Goal: Find specific page/section: Find specific page/section

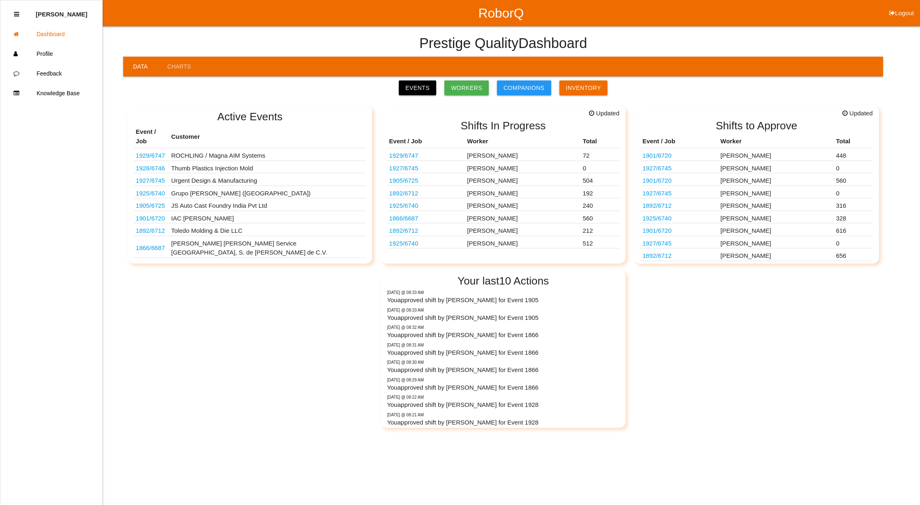
click at [153, 177] on link "1927 / 6745" at bounding box center [150, 180] width 29 height 7
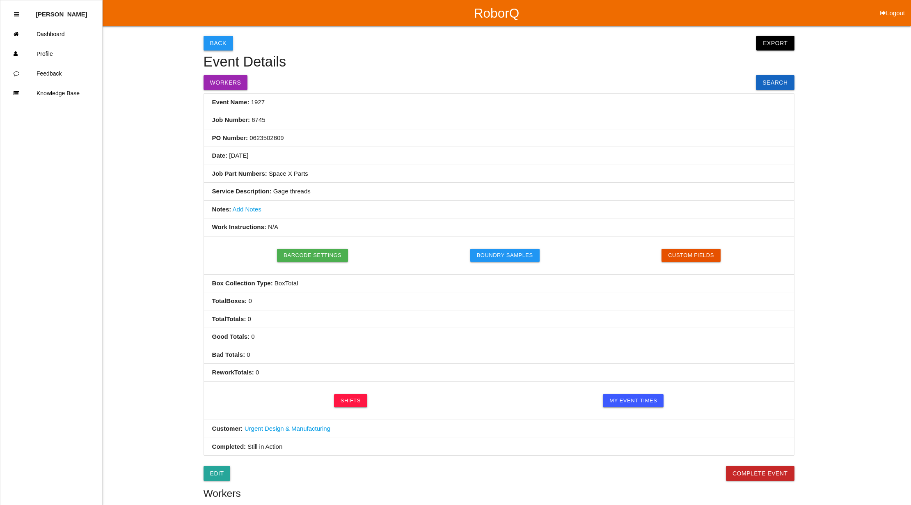
click at [217, 43] on button "Back" at bounding box center [219, 43] width 30 height 15
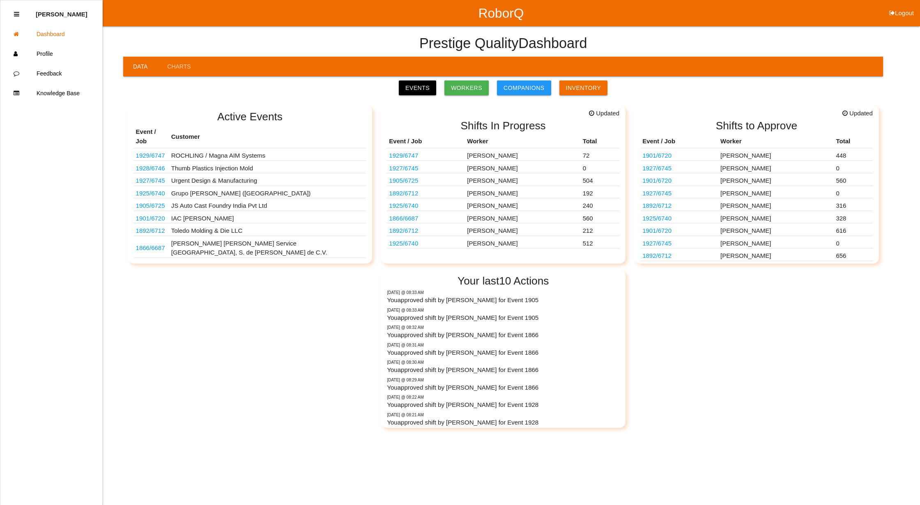
click at [652, 168] on link "1927 / 6745" at bounding box center [656, 168] width 29 height 7
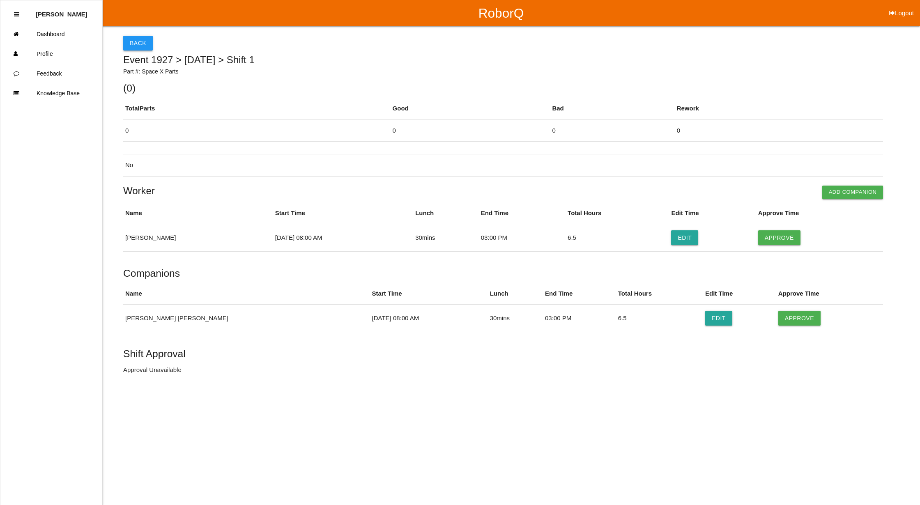
click at [135, 42] on button "Back" at bounding box center [138, 43] width 30 height 15
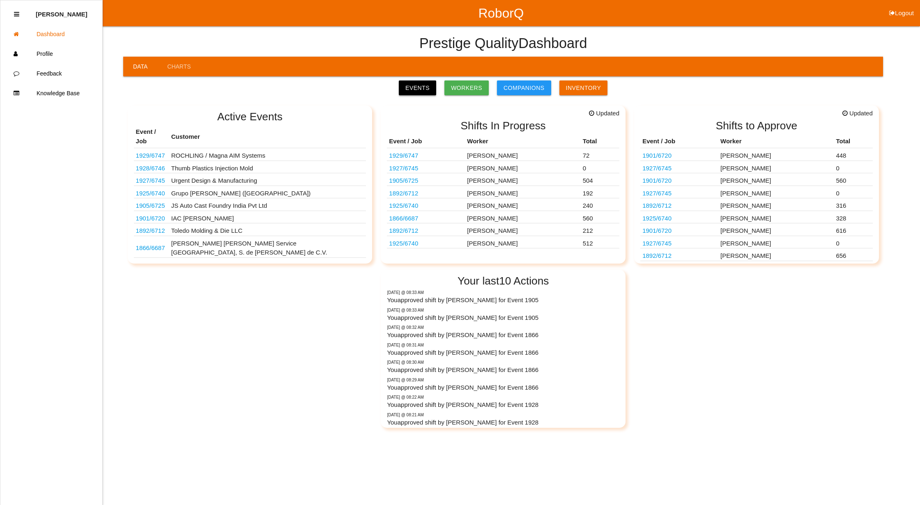
click at [415, 89] on link "Events" at bounding box center [417, 87] width 37 height 15
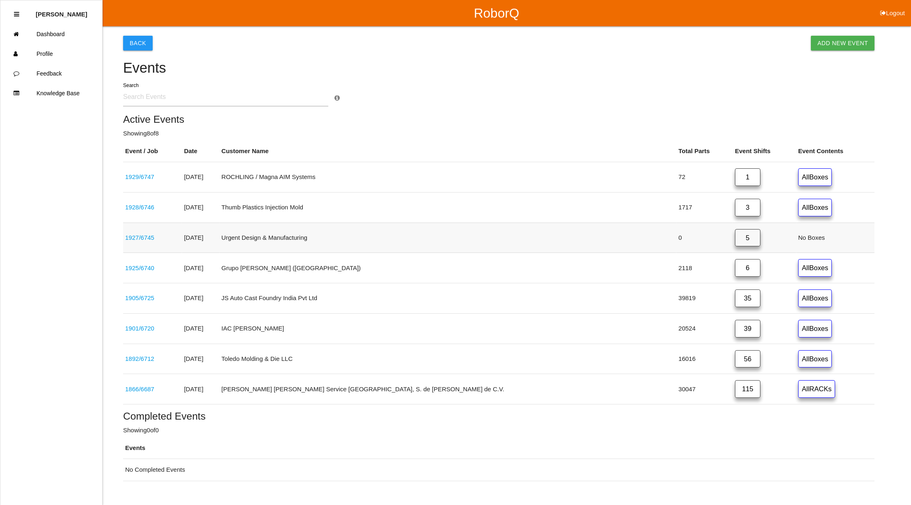
click at [735, 235] on link "5" at bounding box center [747, 238] width 25 height 18
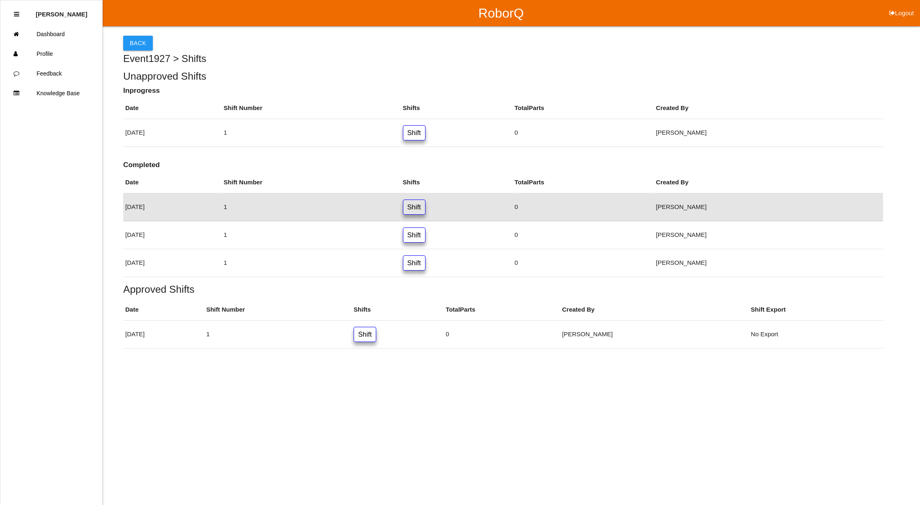
click at [130, 390] on html "RoborQ Logout [PERSON_NAME] Dashboard Profile Feedback Knowledge Base Back Even…" at bounding box center [460, 195] width 920 height 390
click at [50, 34] on link "Dashboard" at bounding box center [51, 34] width 102 height 20
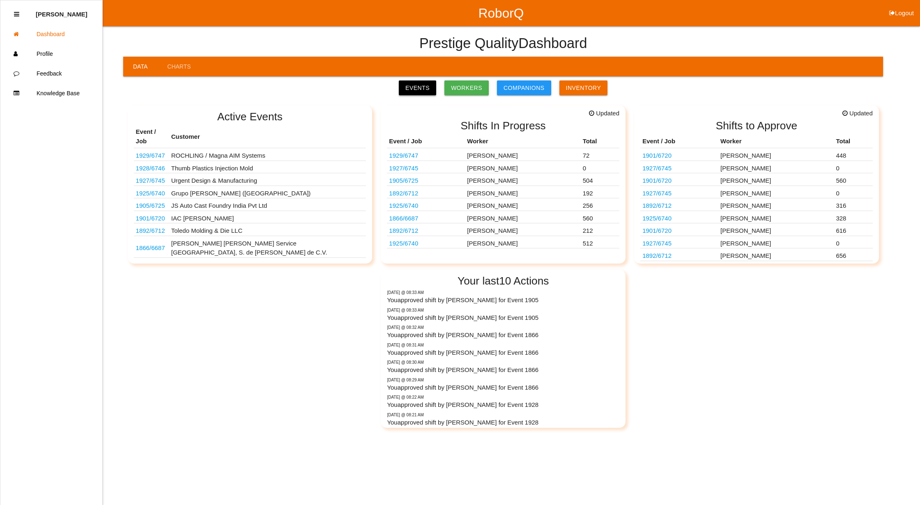
click at [431, 91] on link "Events" at bounding box center [417, 87] width 37 height 15
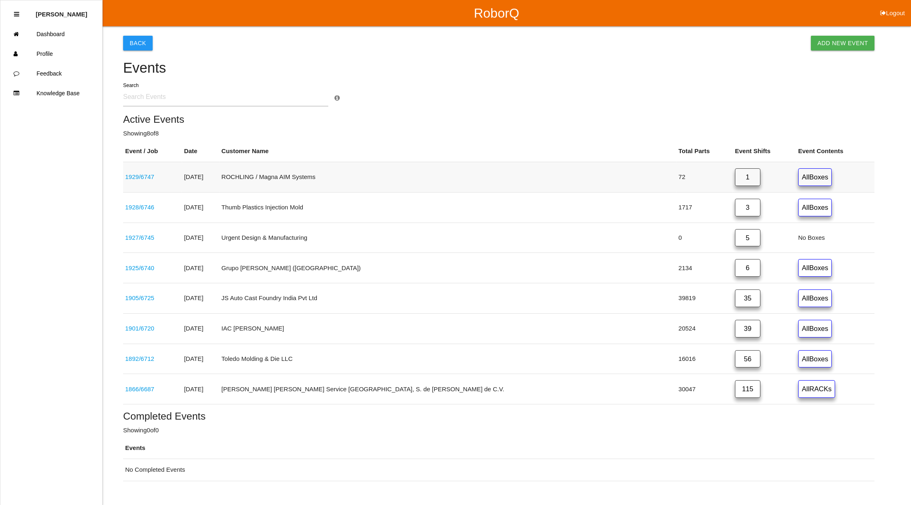
click at [735, 179] on link "1" at bounding box center [747, 177] width 25 height 18
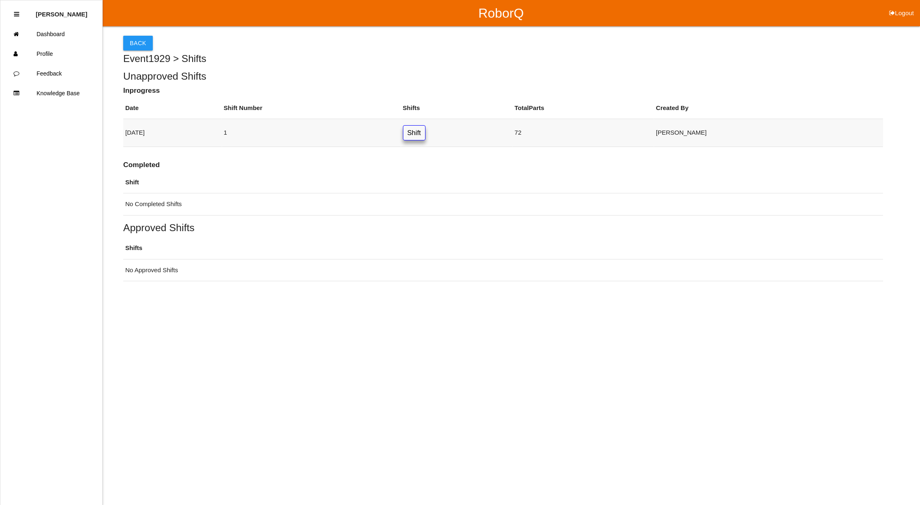
click at [425, 133] on link "Shift" at bounding box center [414, 132] width 23 height 15
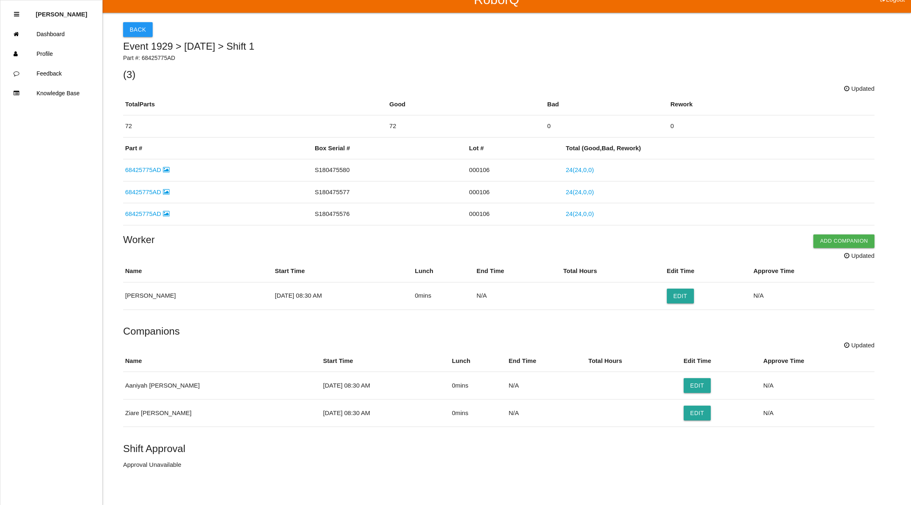
scroll to position [20, 0]
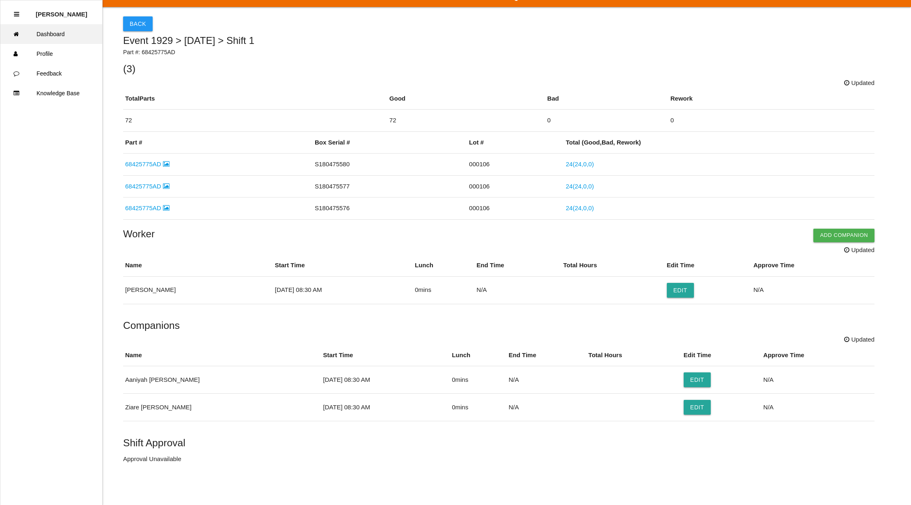
click at [51, 34] on link "Dashboard" at bounding box center [51, 34] width 102 height 20
